Goal: Task Accomplishment & Management: Complete application form

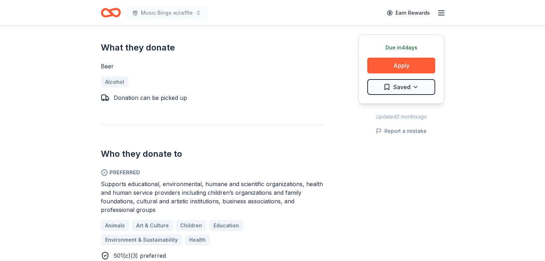
scroll to position [313, 0]
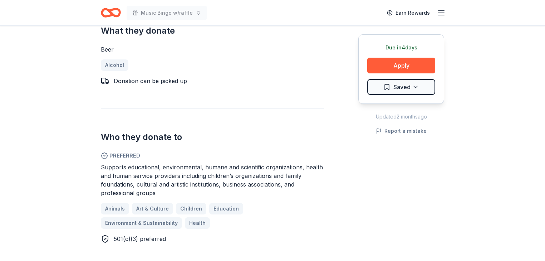
click at [121, 16] on icon "Home" at bounding box center [111, 12] width 20 height 17
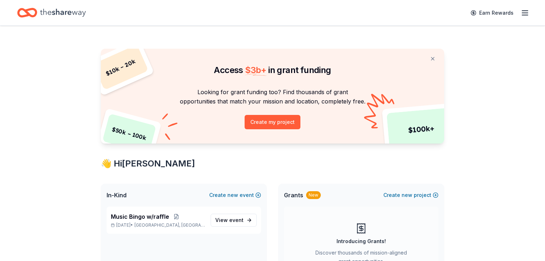
click at [122, 16] on div "Earn Rewards" at bounding box center [272, 12] width 511 height 17
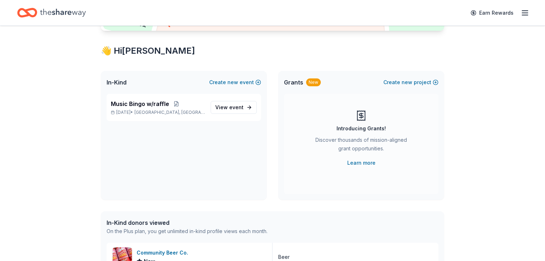
scroll to position [114, 0]
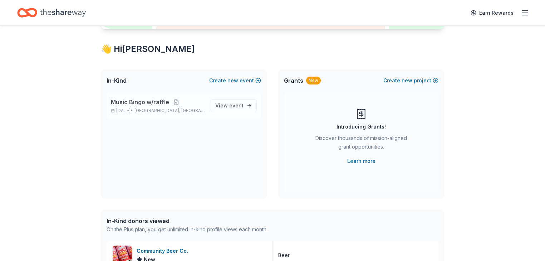
click at [147, 106] on span "Music Bingo w/raffle" at bounding box center [140, 102] width 58 height 9
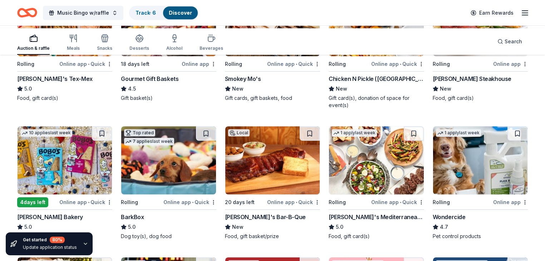
scroll to position [286, 0]
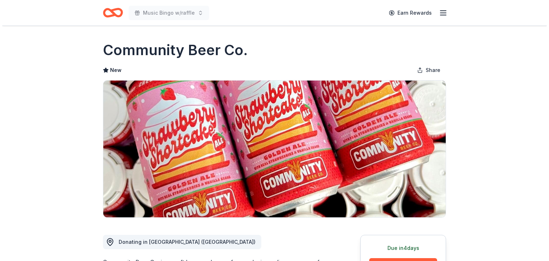
scroll to position [143, 0]
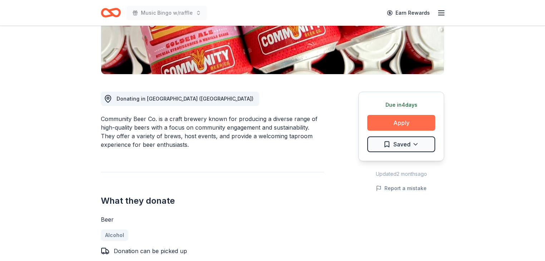
click at [387, 131] on button "Apply" at bounding box center [401, 123] width 68 height 16
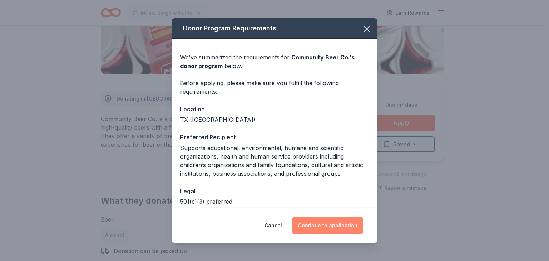
click at [345, 222] on button "Continue to application" at bounding box center [327, 225] width 71 height 17
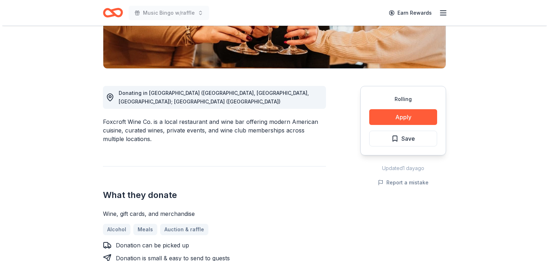
scroll to position [229, 0]
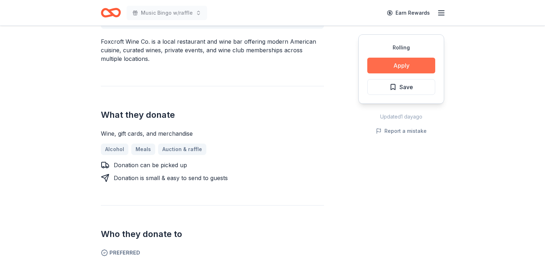
click at [391, 73] on button "Apply" at bounding box center [401, 66] width 68 height 16
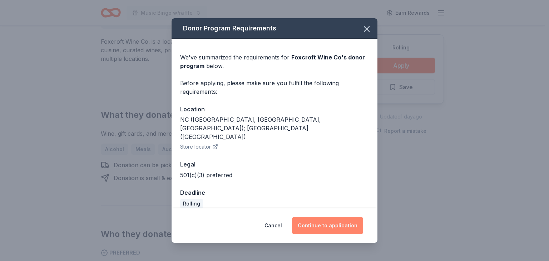
click at [348, 223] on button "Continue to application" at bounding box center [327, 225] width 71 height 17
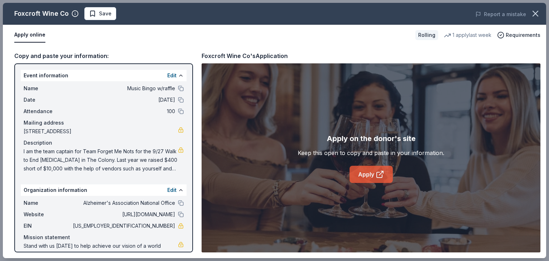
click at [366, 181] on link "Apply" at bounding box center [371, 174] width 43 height 17
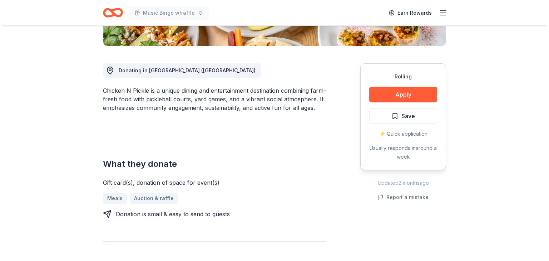
scroll to position [172, 0]
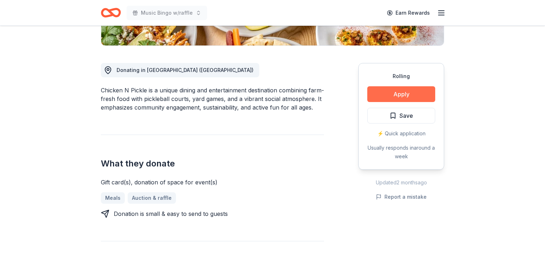
click at [392, 102] on button "Apply" at bounding box center [401, 94] width 68 height 16
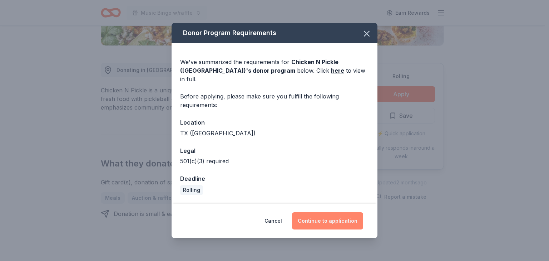
click at [324, 223] on button "Continue to application" at bounding box center [327, 220] width 71 height 17
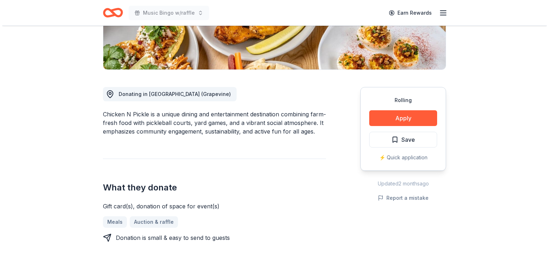
scroll to position [229, 0]
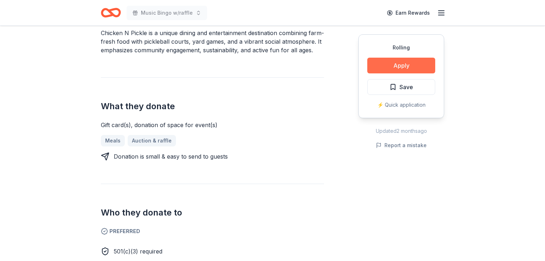
click at [388, 73] on button "Apply" at bounding box center [401, 66] width 68 height 16
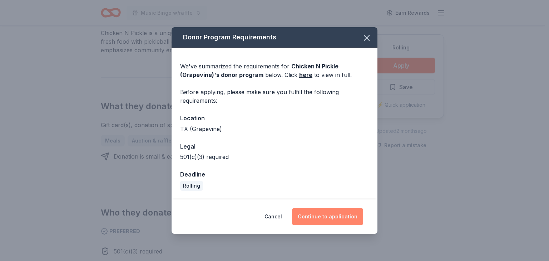
click at [338, 225] on button "Continue to application" at bounding box center [327, 216] width 71 height 17
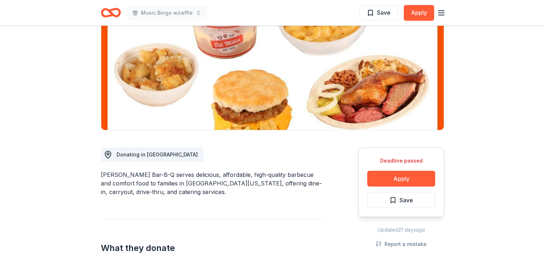
scroll to position [1, 0]
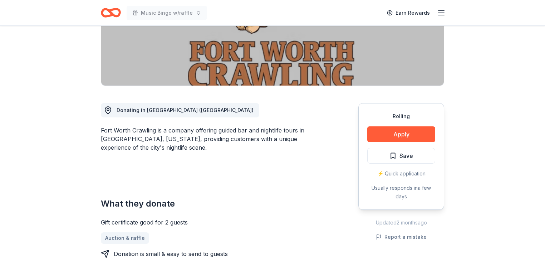
scroll to position [143, 0]
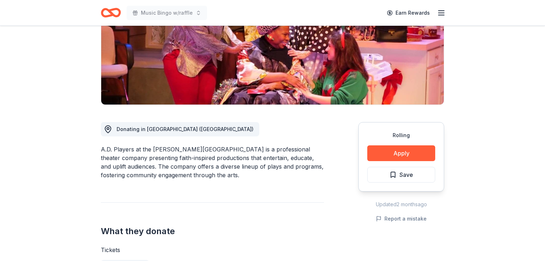
scroll to position [143, 0]
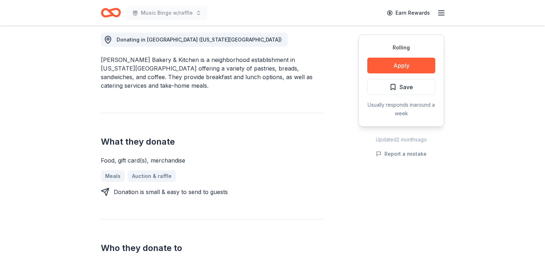
scroll to position [200, 0]
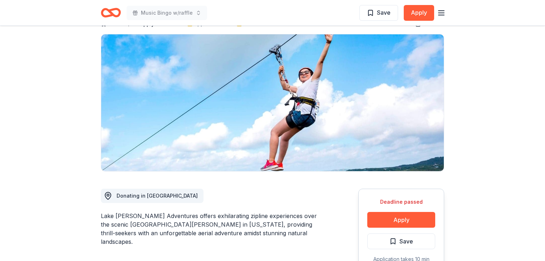
scroll to position [143, 0]
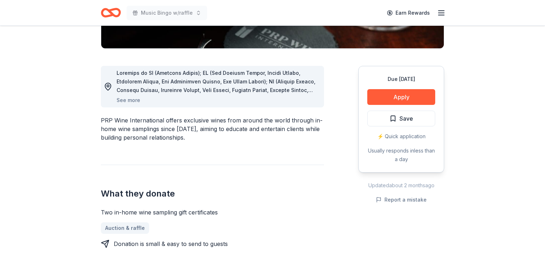
scroll to position [172, 0]
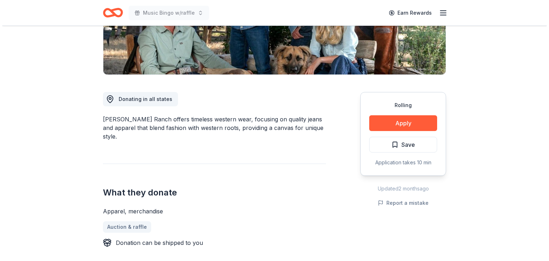
scroll to position [143, 0]
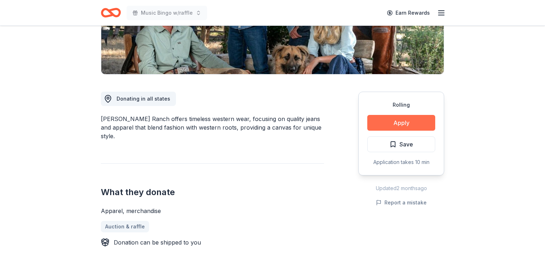
click at [384, 131] on button "Apply" at bounding box center [401, 123] width 68 height 16
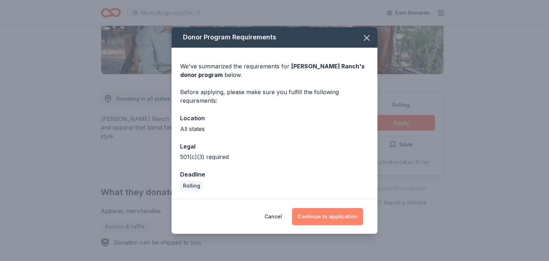
click at [328, 220] on button "Continue to application" at bounding box center [327, 216] width 71 height 17
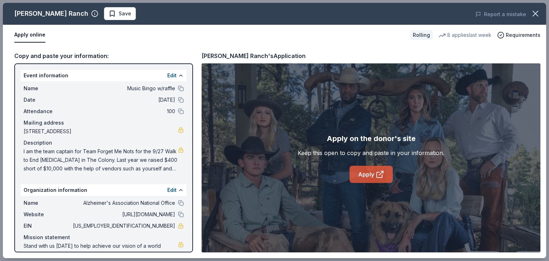
click at [373, 183] on link "Apply" at bounding box center [371, 174] width 43 height 17
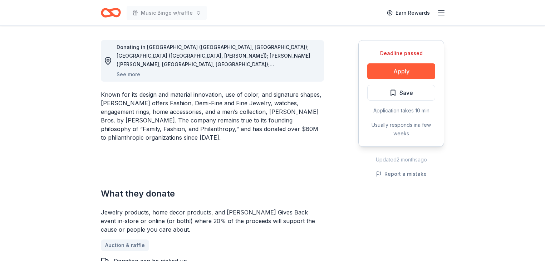
scroll to position [200, 0]
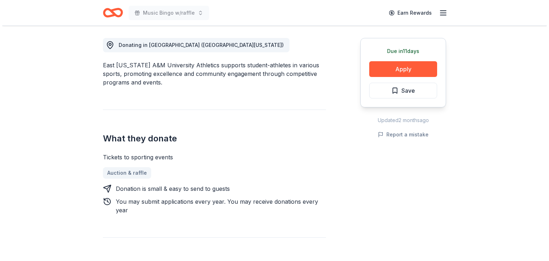
scroll to position [200, 0]
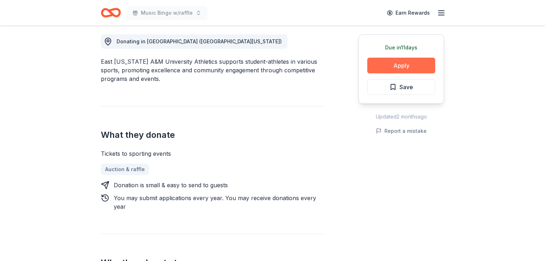
click at [384, 73] on button "Apply" at bounding box center [401, 66] width 68 height 16
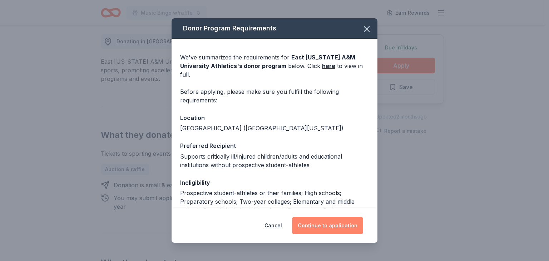
click at [351, 223] on button "Continue to application" at bounding box center [327, 225] width 71 height 17
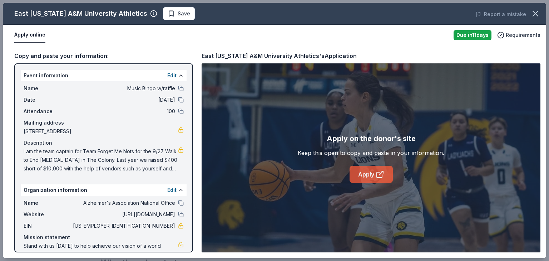
click at [367, 183] on link "Apply" at bounding box center [371, 174] width 43 height 17
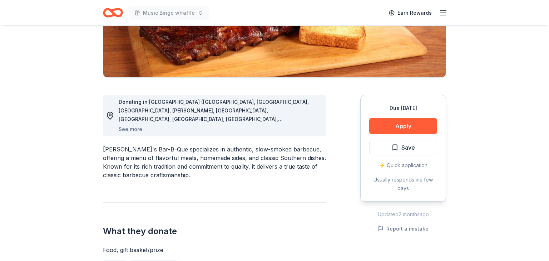
scroll to position [143, 0]
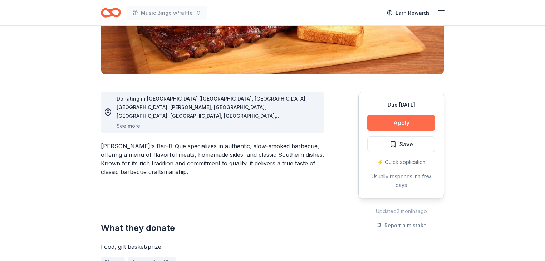
click at [380, 131] on button "Apply" at bounding box center [401, 123] width 68 height 16
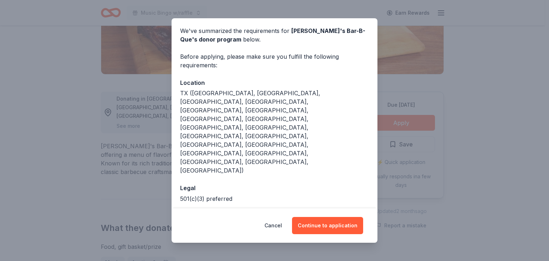
scroll to position [57, 0]
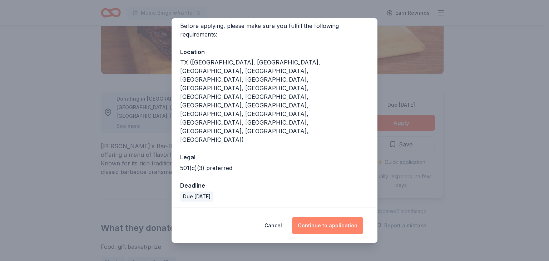
click at [349, 220] on button "Continue to application" at bounding box center [327, 225] width 71 height 17
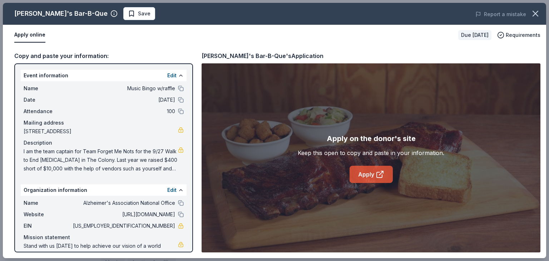
click at [372, 179] on link "Apply" at bounding box center [371, 174] width 43 height 17
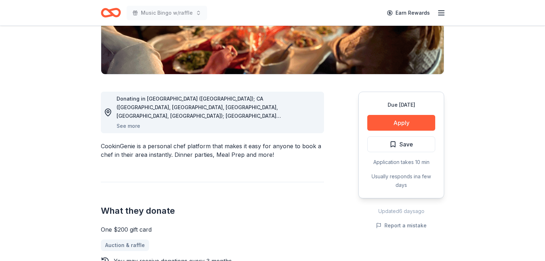
scroll to position [143, 0]
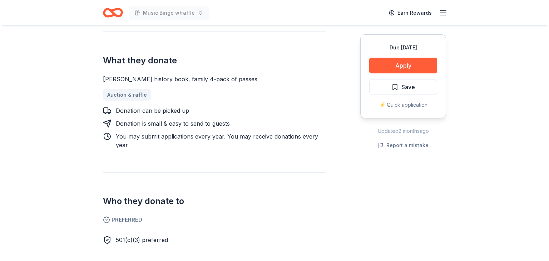
scroll to position [286, 0]
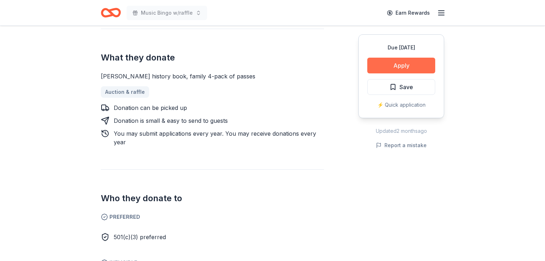
click at [391, 73] on button "Apply" at bounding box center [401, 66] width 68 height 16
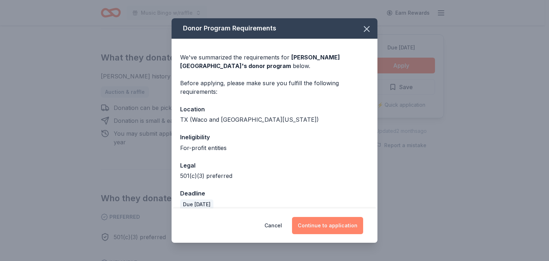
click at [343, 217] on button "Continue to application" at bounding box center [327, 225] width 71 height 17
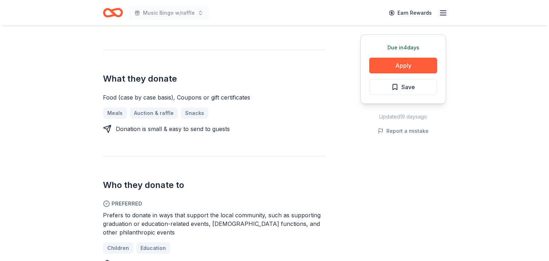
scroll to position [258, 0]
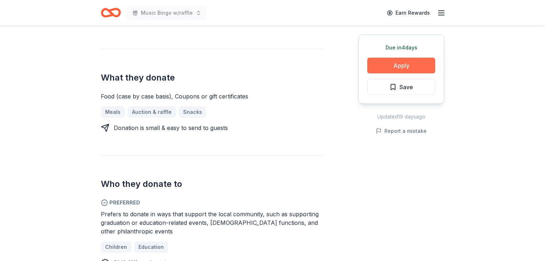
click at [378, 73] on button "Apply" at bounding box center [401, 66] width 68 height 16
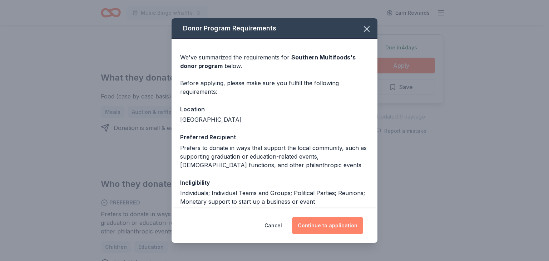
click at [344, 217] on button "Continue to application" at bounding box center [327, 225] width 71 height 17
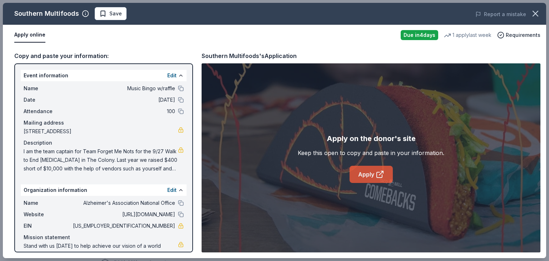
click at [360, 183] on link "Apply" at bounding box center [371, 174] width 43 height 17
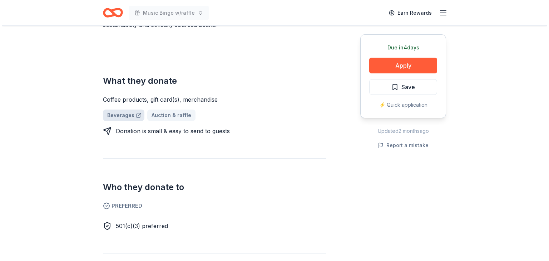
scroll to position [286, 0]
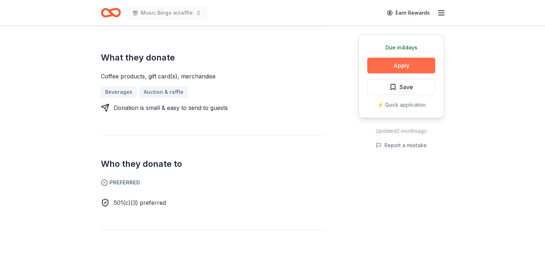
click at [379, 73] on button "Apply" at bounding box center [401, 66] width 68 height 16
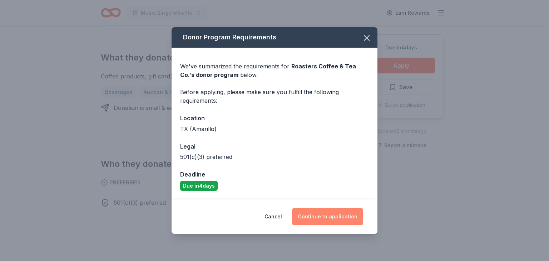
click at [344, 218] on button "Continue to application" at bounding box center [327, 216] width 71 height 17
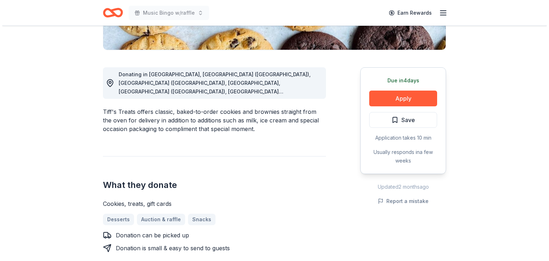
scroll to position [172, 0]
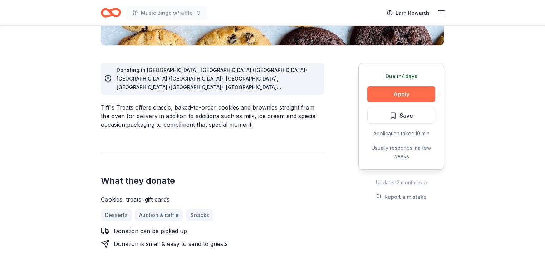
click at [384, 102] on button "Apply" at bounding box center [401, 94] width 68 height 16
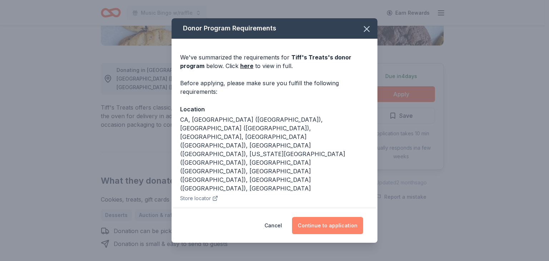
click at [345, 223] on button "Continue to application" at bounding box center [327, 225] width 71 height 17
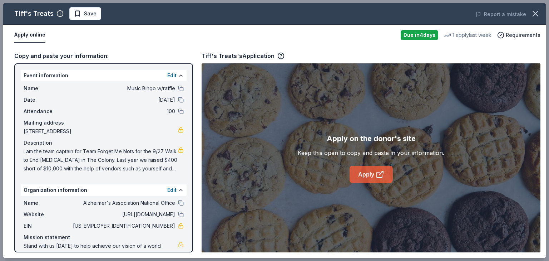
click at [373, 183] on link "Apply" at bounding box center [371, 174] width 43 height 17
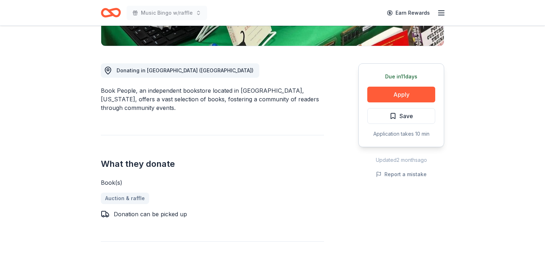
scroll to position [172, 0]
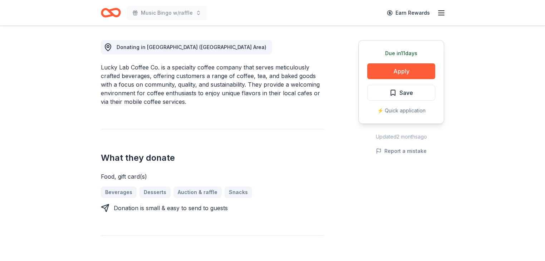
scroll to position [172, 0]
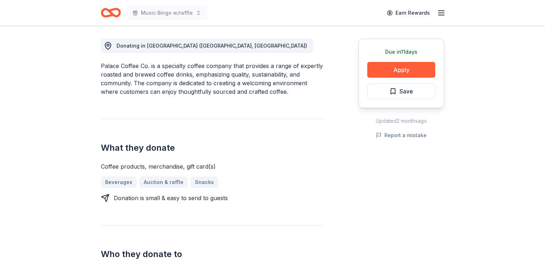
scroll to position [199, 0]
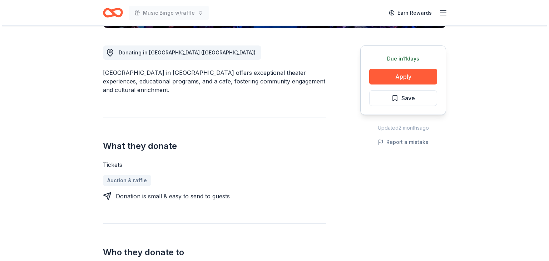
scroll to position [199, 0]
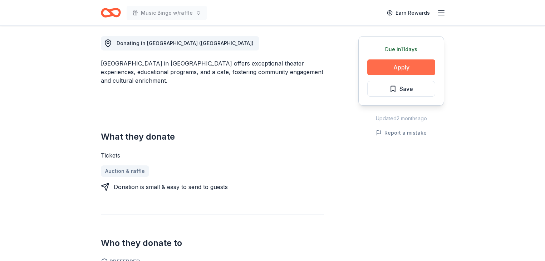
click at [391, 75] on button "Apply" at bounding box center [401, 67] width 68 height 16
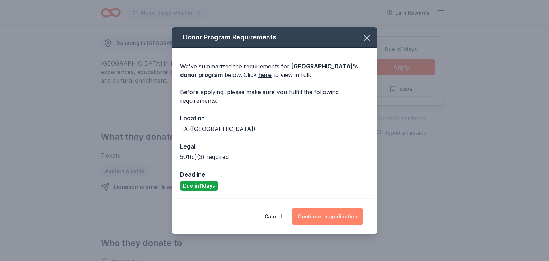
click at [343, 225] on button "Continue to application" at bounding box center [327, 216] width 71 height 17
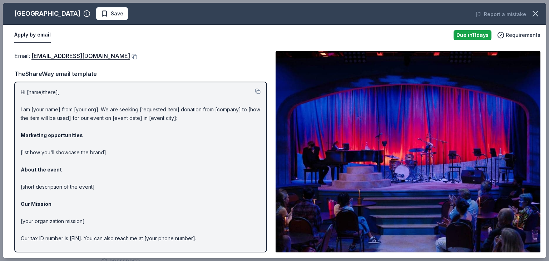
drag, startPoint x: 542, startPoint y: 86, endPoint x: 542, endPoint y: 131, distance: 45.1
click at [542, 131] on div "Email : boxoffice@stagewest.org Email : boxoffice@stagewest.org TheShareWay ema…" at bounding box center [275, 151] width 544 height 212
click at [505, 221] on img at bounding box center [408, 151] width 265 height 201
click at [359, 197] on img at bounding box center [408, 151] width 265 height 201
click at [236, 193] on p "Hi [name/there], I am [your name] from [your org]. We are seeking [requested it…" at bounding box center [141, 178] width 240 height 180
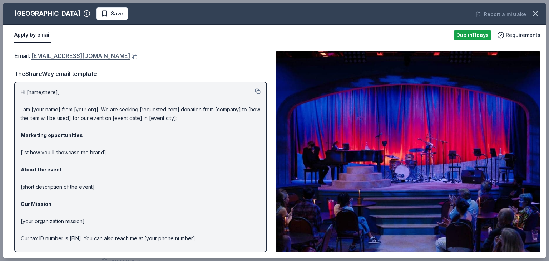
drag, startPoint x: 128, startPoint y: 68, endPoint x: 55, endPoint y: 69, distance: 73.3
click at [58, 60] on div "Email : boxoffice@stagewest.org" at bounding box center [140, 55] width 253 height 9
click at [133, 59] on button at bounding box center [133, 57] width 7 height 6
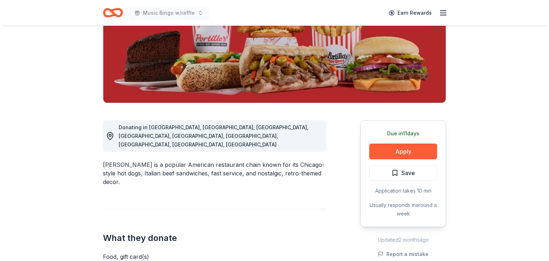
scroll to position [200, 0]
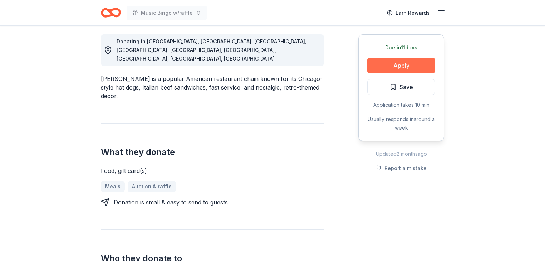
click at [386, 73] on button "Apply" at bounding box center [401, 66] width 68 height 16
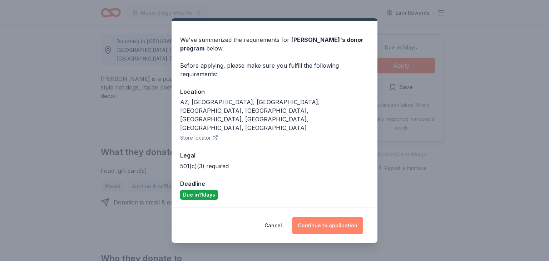
scroll to position [29, 0]
click at [348, 220] on button "Continue to application" at bounding box center [327, 225] width 71 height 17
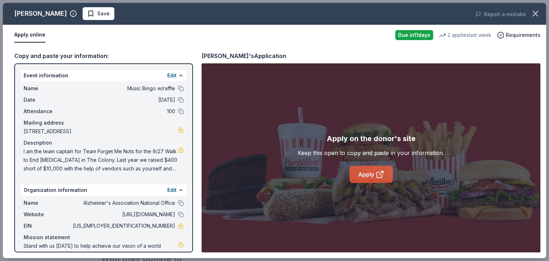
click at [371, 183] on link "Apply" at bounding box center [371, 174] width 43 height 17
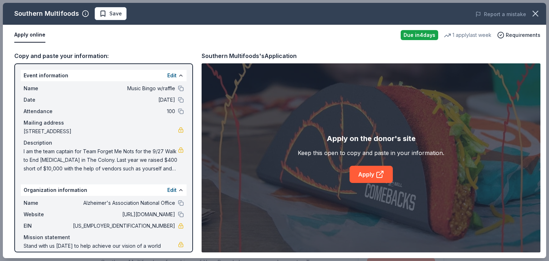
scroll to position [258, 0]
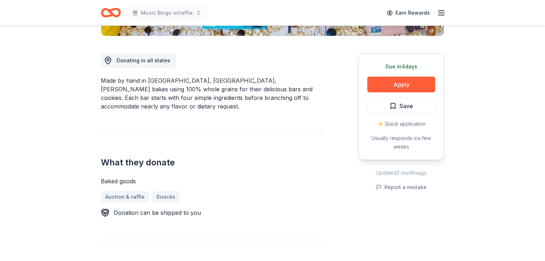
scroll to position [172, 0]
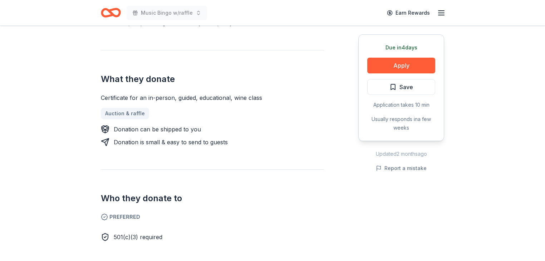
scroll to position [258, 0]
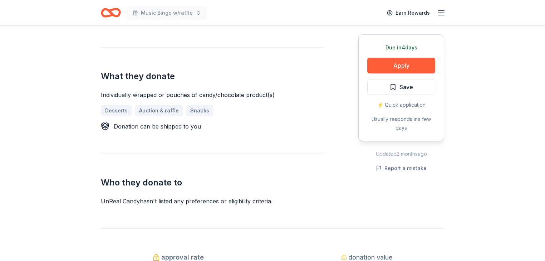
scroll to position [258, 0]
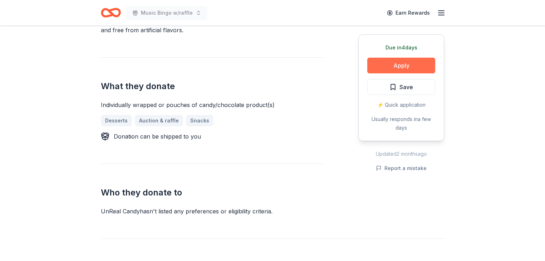
click at [386, 73] on button "Apply" at bounding box center [401, 66] width 68 height 16
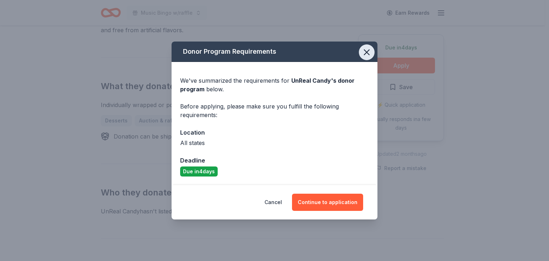
click at [372, 47] on icon "button" at bounding box center [367, 52] width 10 height 10
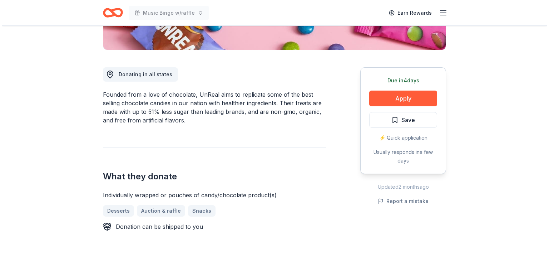
scroll to position [172, 0]
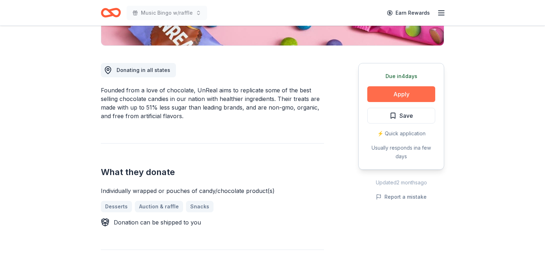
click at [386, 102] on button "Apply" at bounding box center [401, 94] width 68 height 16
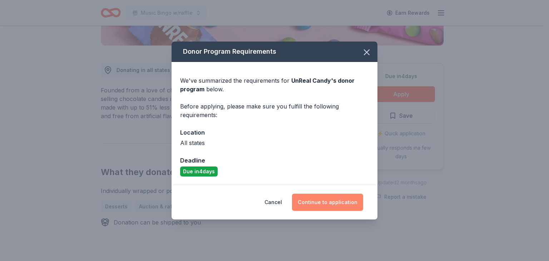
click at [355, 211] on button "Continue to application" at bounding box center [327, 202] width 71 height 17
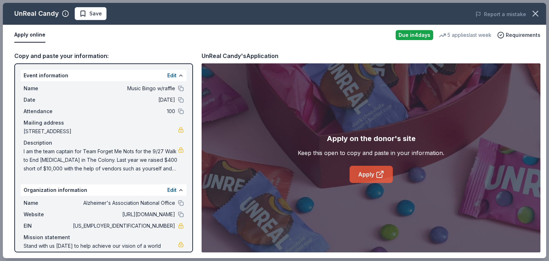
click at [377, 181] on link "Apply" at bounding box center [371, 174] width 43 height 17
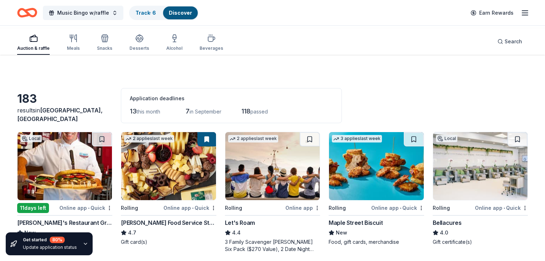
scroll to position [286, 0]
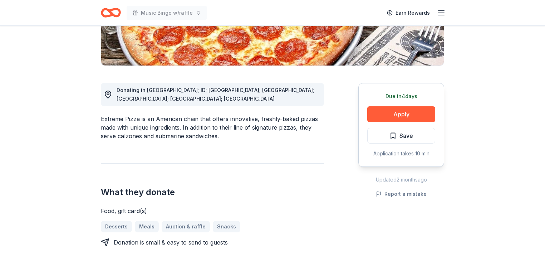
scroll to position [172, 0]
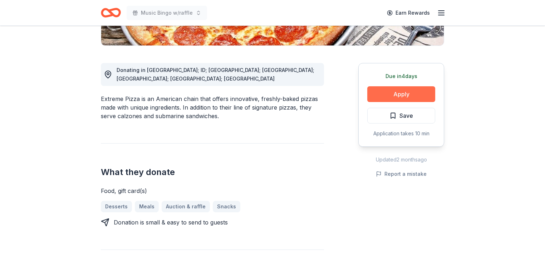
click at [389, 102] on button "Apply" at bounding box center [401, 94] width 68 height 16
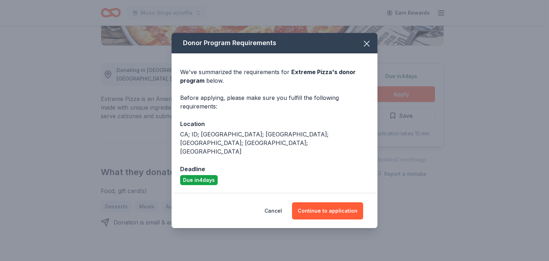
drag, startPoint x: 382, startPoint y: 32, endPoint x: 385, endPoint y: 88, distance: 55.9
click at [372, 39] on icon "button" at bounding box center [367, 44] width 10 height 10
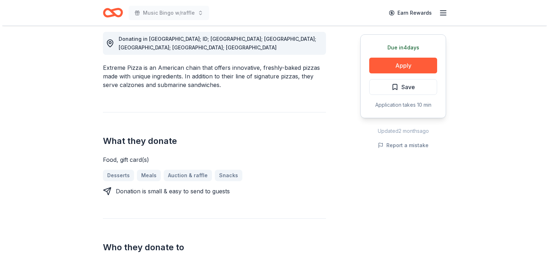
scroll to position [258, 0]
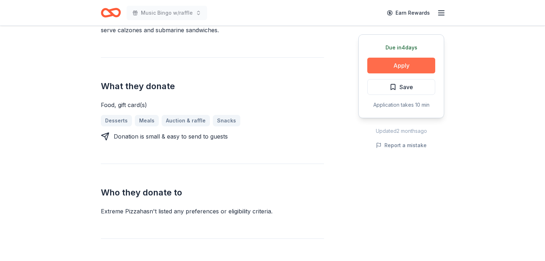
click at [388, 73] on button "Apply" at bounding box center [401, 66] width 68 height 16
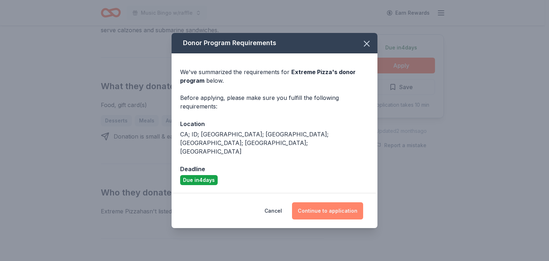
click at [356, 217] on button "Continue to application" at bounding box center [327, 210] width 71 height 17
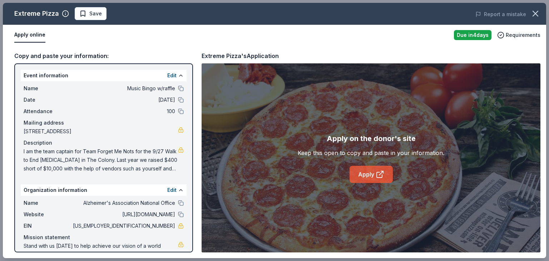
click at [378, 182] on link "Apply" at bounding box center [371, 174] width 43 height 17
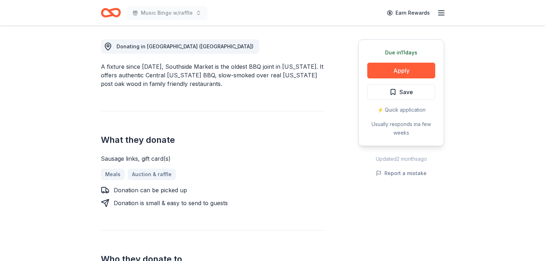
scroll to position [200, 0]
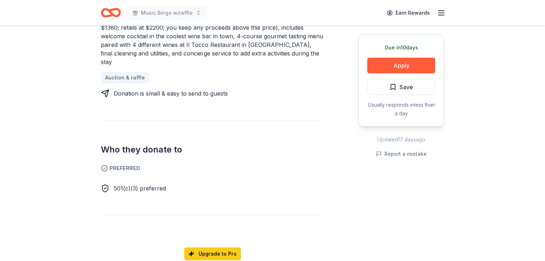
scroll to position [315, 0]
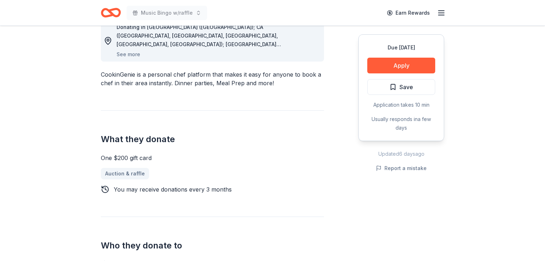
scroll to position [229, 0]
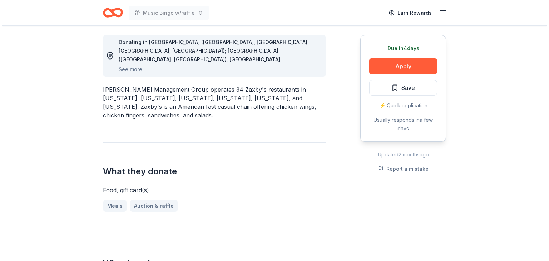
scroll to position [200, 0]
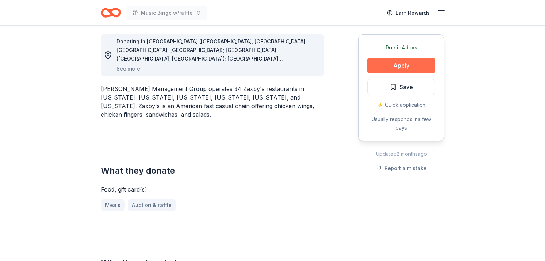
click at [388, 73] on button "Apply" at bounding box center [401, 66] width 68 height 16
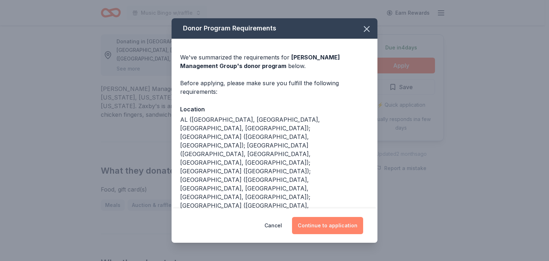
click at [323, 217] on button "Continue to application" at bounding box center [327, 225] width 71 height 17
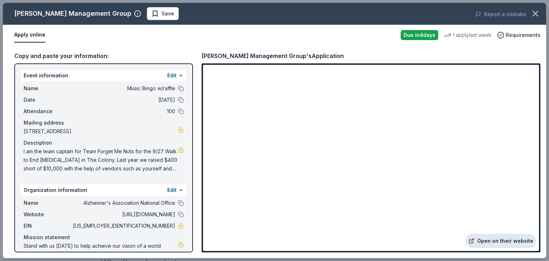
click at [492, 238] on link "Open on their website" at bounding box center [501, 241] width 70 height 14
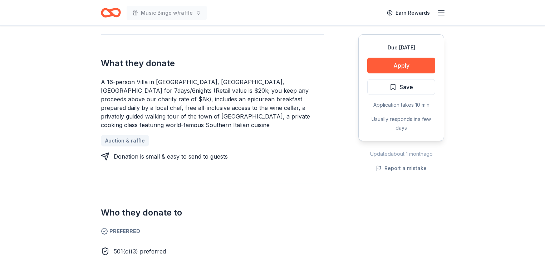
scroll to position [315, 0]
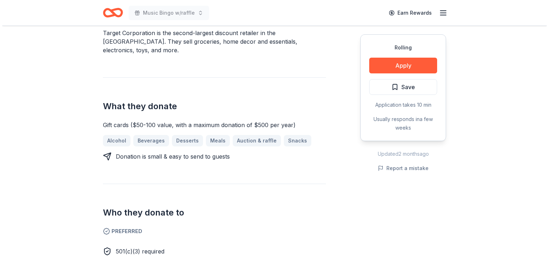
scroll to position [200, 0]
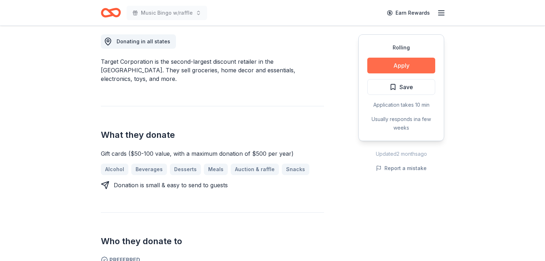
click at [382, 73] on button "Apply" at bounding box center [401, 66] width 68 height 16
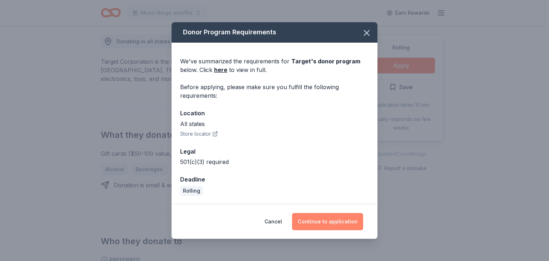
click at [353, 220] on button "Continue to application" at bounding box center [327, 221] width 71 height 17
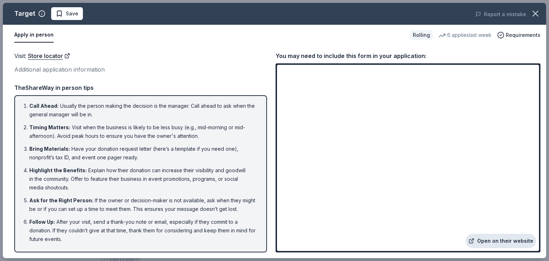
click at [498, 236] on link "Open on their website" at bounding box center [501, 241] width 70 height 14
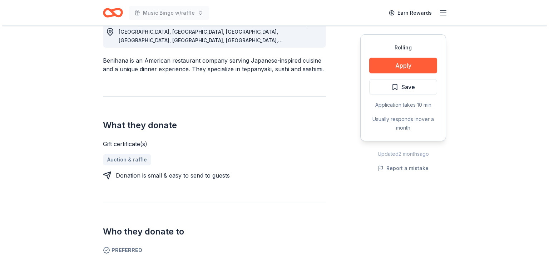
scroll to position [229, 0]
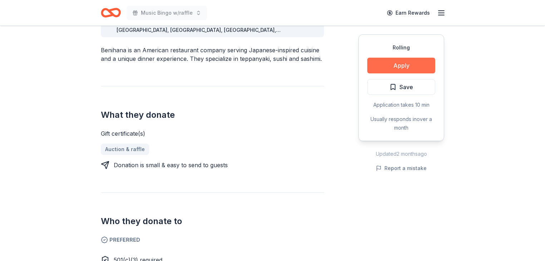
click at [386, 73] on button "Apply" at bounding box center [401, 66] width 68 height 16
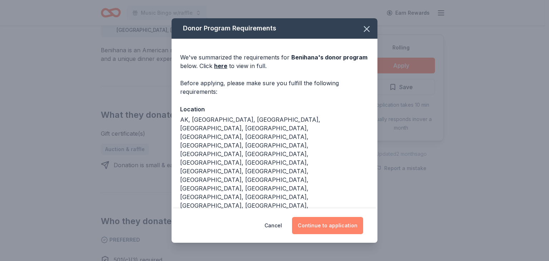
click at [345, 218] on button "Continue to application" at bounding box center [327, 225] width 71 height 17
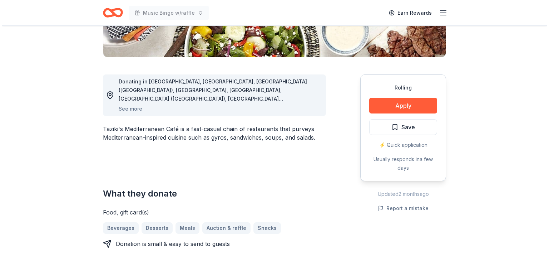
scroll to position [172, 0]
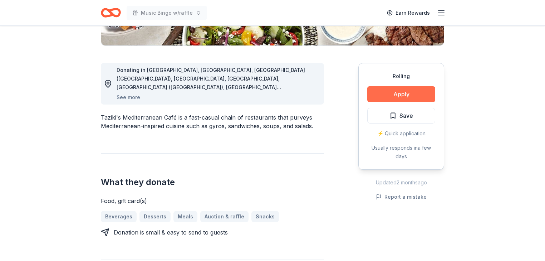
click at [379, 102] on button "Apply" at bounding box center [401, 94] width 68 height 16
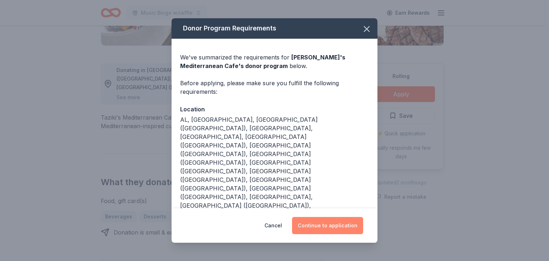
click at [337, 218] on button "Continue to application" at bounding box center [327, 225] width 71 height 17
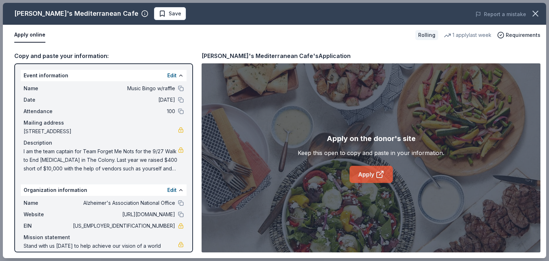
click at [368, 183] on link "Apply" at bounding box center [371, 174] width 43 height 17
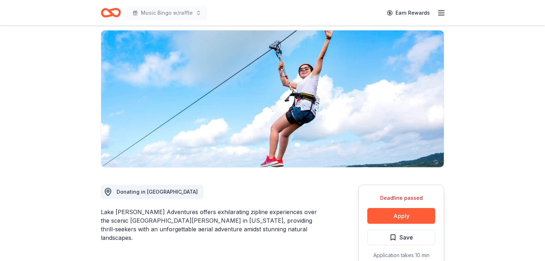
scroll to position [1, 0]
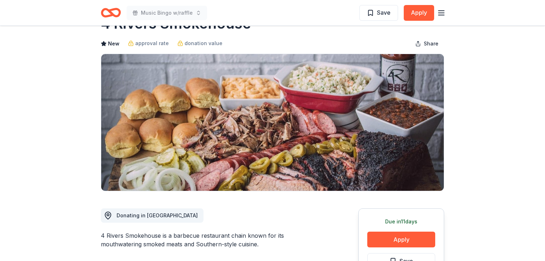
scroll to position [57, 0]
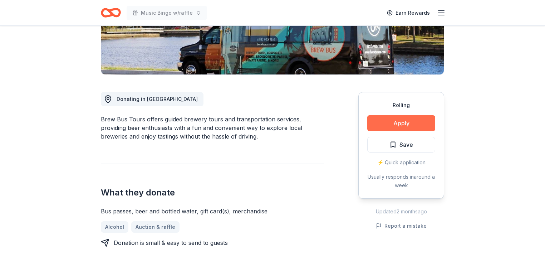
scroll to position [143, 0]
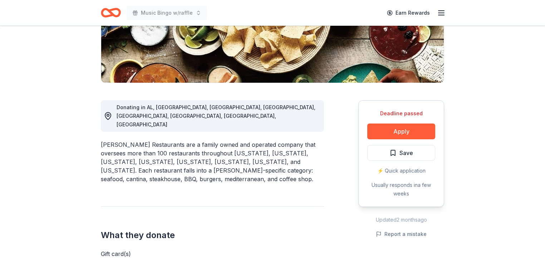
scroll to position [143, 0]
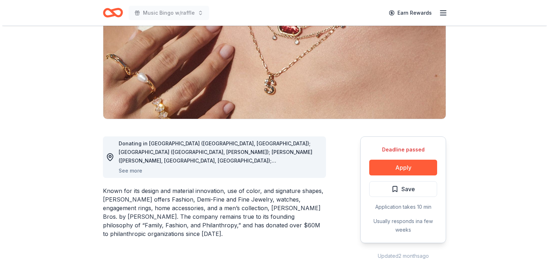
scroll to position [141, 0]
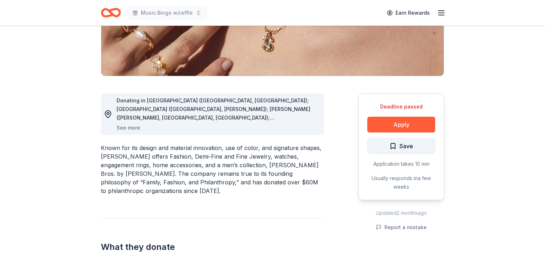
click at [390, 151] on span "Save" at bounding box center [402, 145] width 24 height 9
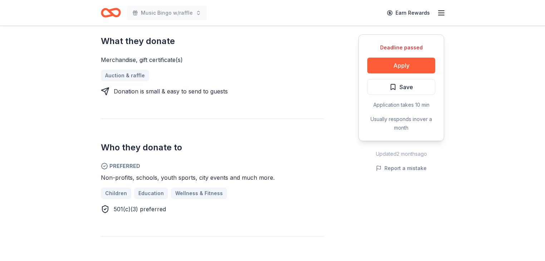
scroll to position [315, 0]
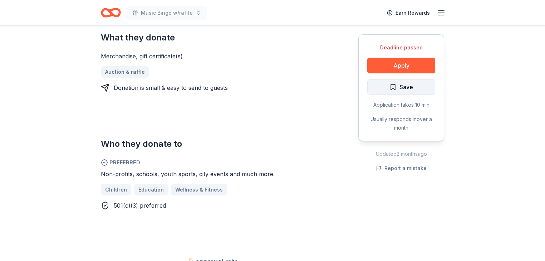
click at [390, 92] on span "Save" at bounding box center [402, 86] width 24 height 9
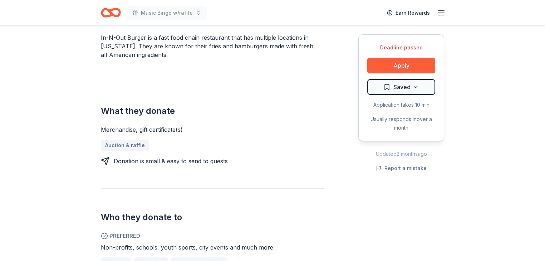
scroll to position [0, 0]
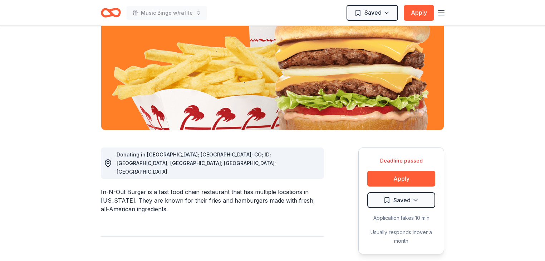
scroll to position [1, 0]
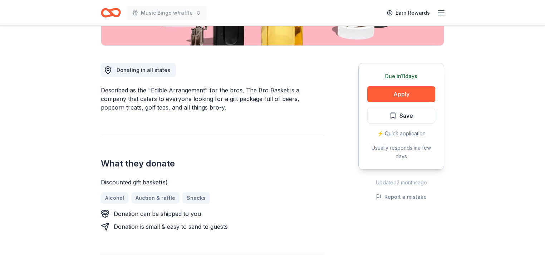
scroll to position [229, 0]
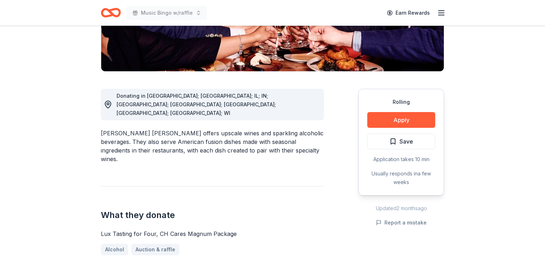
scroll to position [171, 0]
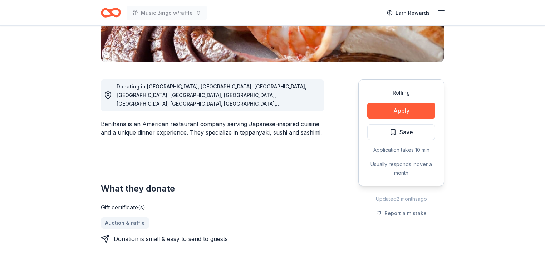
scroll to position [172, 0]
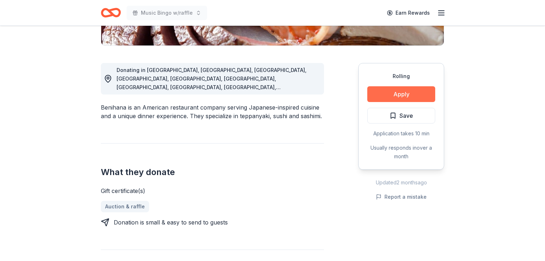
click at [386, 102] on button "Apply" at bounding box center [401, 94] width 68 height 16
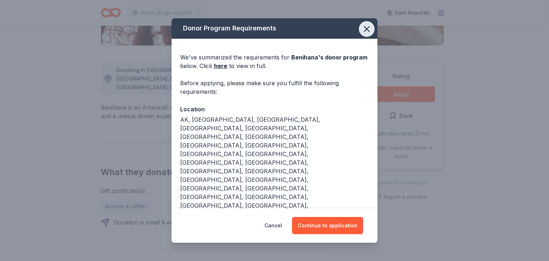
click at [372, 34] on icon "button" at bounding box center [367, 29] width 10 height 10
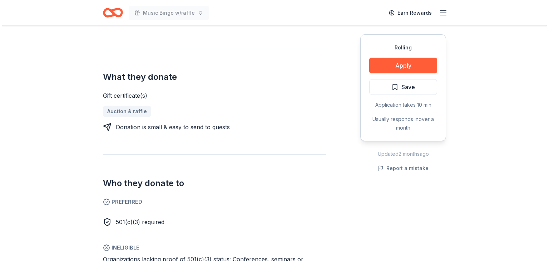
scroll to position [286, 0]
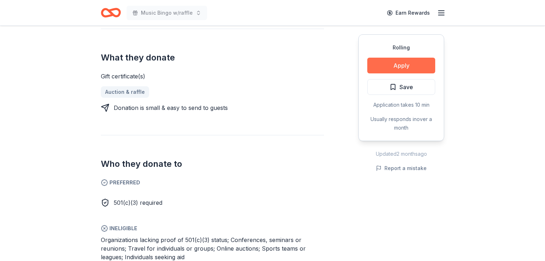
click at [392, 73] on button "Apply" at bounding box center [401, 66] width 68 height 16
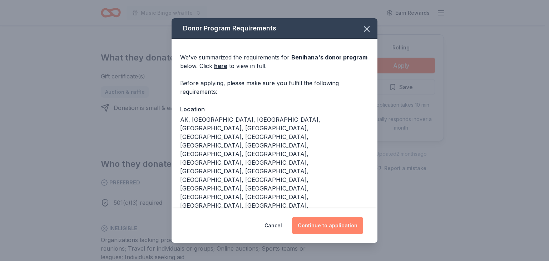
click at [323, 221] on button "Continue to application" at bounding box center [327, 225] width 71 height 17
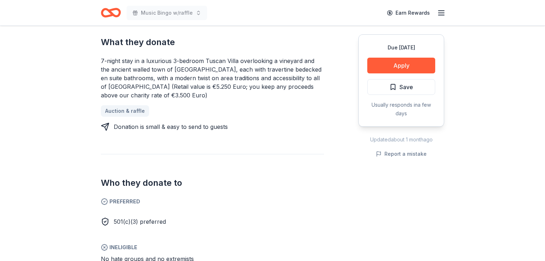
scroll to position [286, 0]
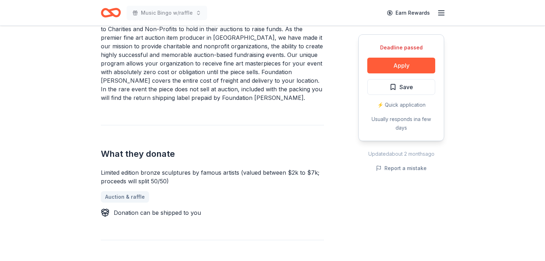
scroll to position [258, 0]
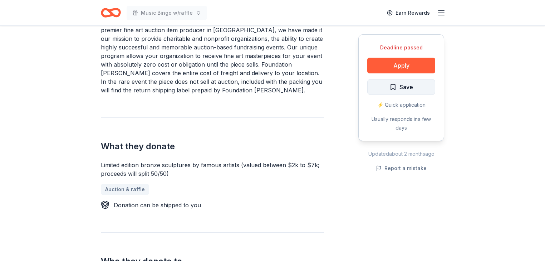
click at [400, 92] on span "Save" at bounding box center [407, 86] width 14 height 9
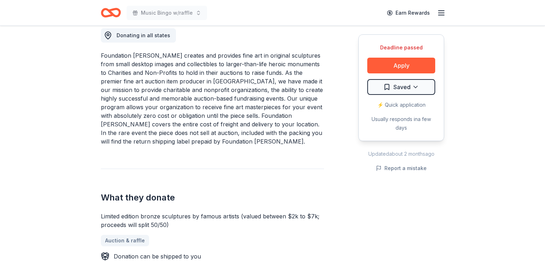
scroll to position [172, 0]
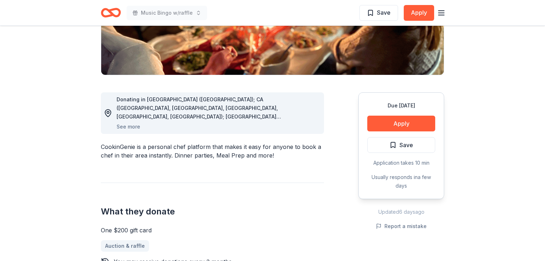
scroll to position [143, 0]
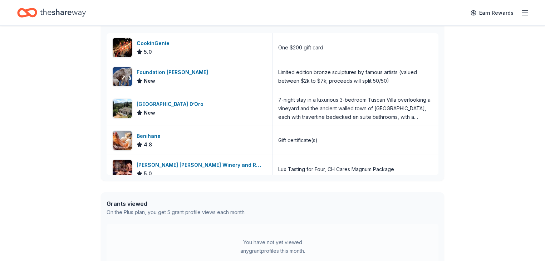
click at [474, 131] on div "$ 10k – 20k $ 50k – 100k $ 100k+ Access $ 3b + in grant funding Looking for gra…" at bounding box center [272, 8] width 545 height 608
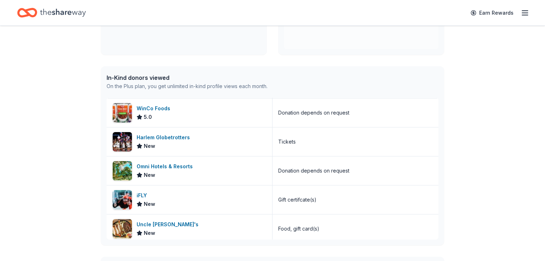
scroll to position [2375, 0]
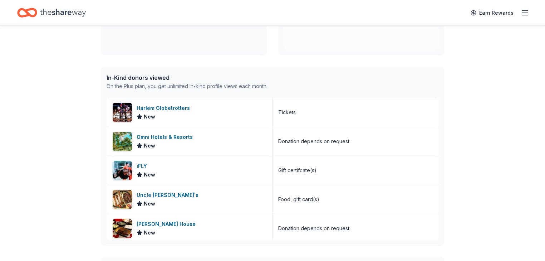
drag, startPoint x: 516, startPoint y: 172, endPoint x: 535, endPoint y: 154, distance: 26.3
click at [517, 171] on div "$ 10k – 20k $ 50k – 100k $ 100k+ Access $ 3b + in grant funding Looking for gra…" at bounding box center [272, 72] width 545 height 608
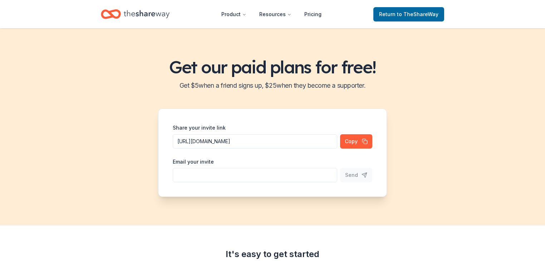
click at [189, 148] on input "Share your invite link" at bounding box center [255, 141] width 165 height 14
click at [240, 148] on input "saraw4548@yahoo.com" at bounding box center [255, 141] width 165 height 14
type input "saraw4548@yahoo.com"
click at [298, 148] on div "Share your invite link https://www.theshareway.com/signup?inviteCode=b17abff9&u…" at bounding box center [255, 135] width 165 height 25
click at [372, 182] on button "Send" at bounding box center [356, 175] width 32 height 14
